Goal: Communication & Community: Answer question/provide support

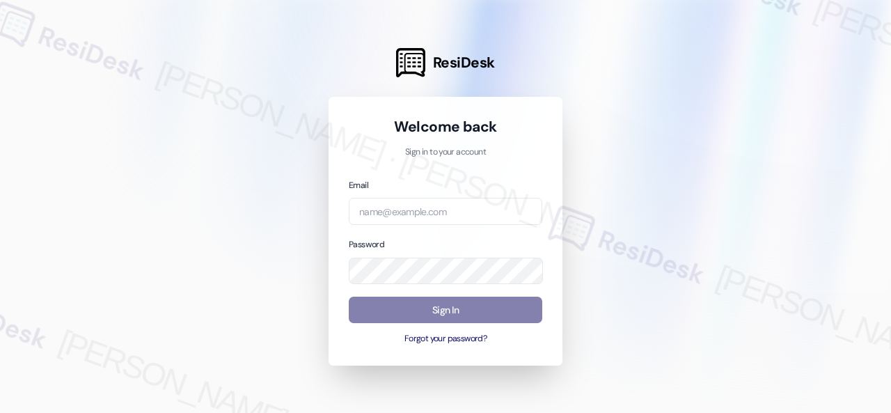
click at [614, 162] on div at bounding box center [445, 206] width 891 height 413
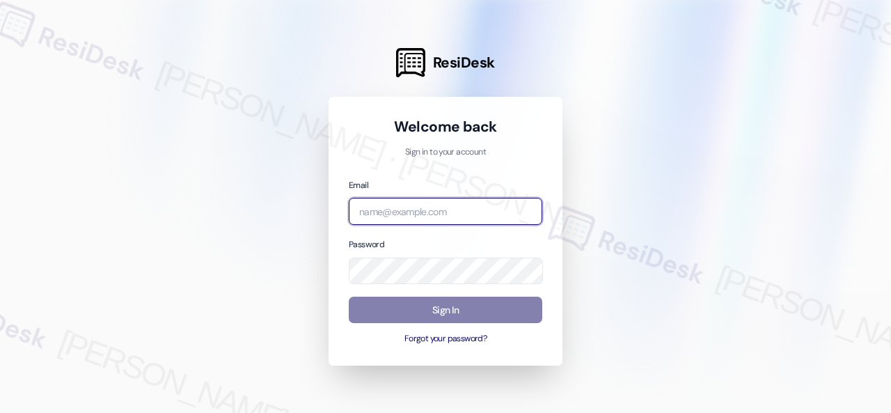
click at [420, 212] on input "email" at bounding box center [445, 211] width 193 height 27
paste input "automated-surveys-baron_properties-[PERSON_NAME].[PERSON_NAME]@baron_[DOMAIN_NA…"
type input "automated-surveys-baron_properties-[PERSON_NAME].[PERSON_NAME]@baron_[DOMAIN_NA…"
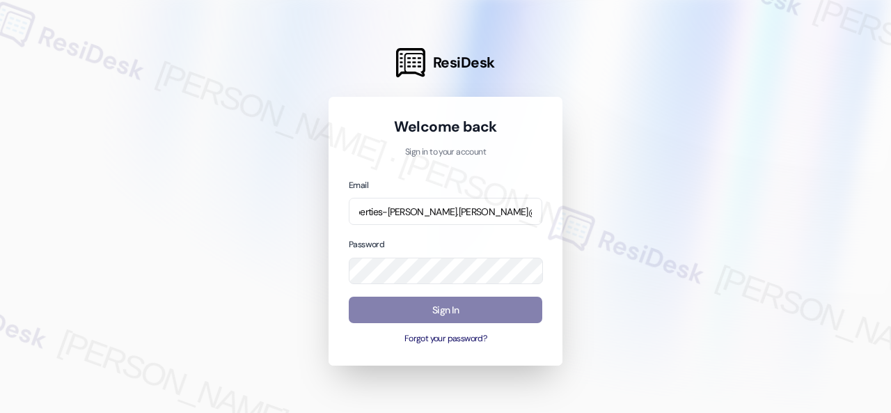
scroll to position [0, 0]
click at [613, 187] on div at bounding box center [445, 206] width 891 height 413
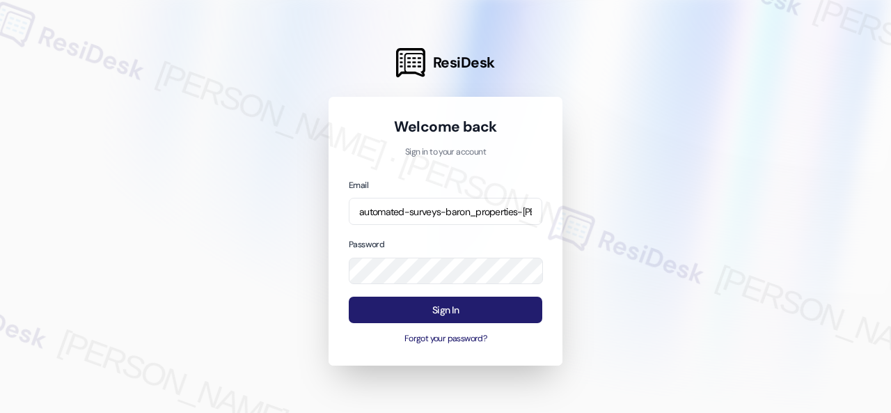
click at [438, 310] on button "Sign In" at bounding box center [445, 310] width 193 height 27
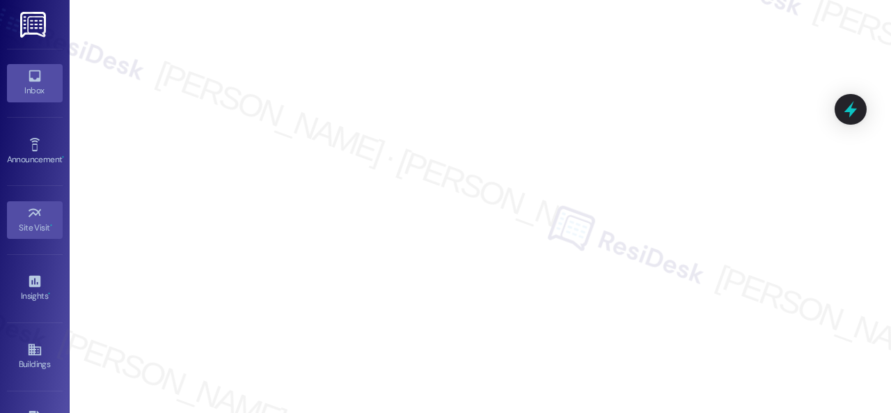
click at [37, 77] on icon at bounding box center [35, 76] width 12 height 12
